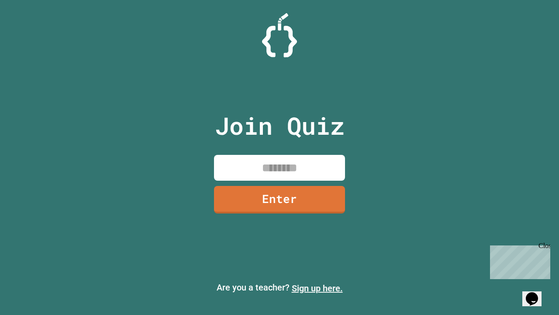
click at [317, 288] on link "Sign up here." at bounding box center [317, 288] width 51 height 10
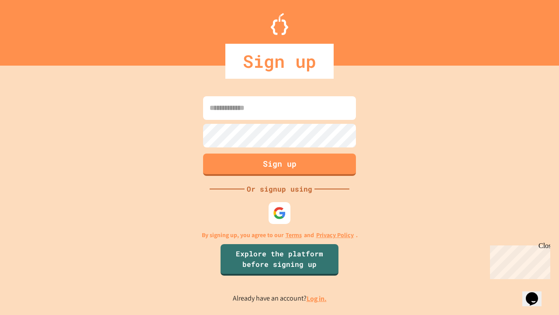
click at [317, 298] on link "Log in." at bounding box center [317, 298] width 20 height 9
